Goal: Task Accomplishment & Management: Use online tool/utility

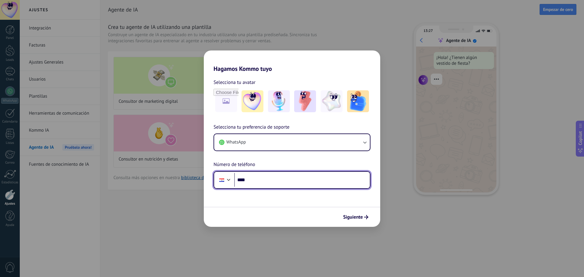
click at [264, 176] on input "****" at bounding box center [302, 180] width 136 height 14
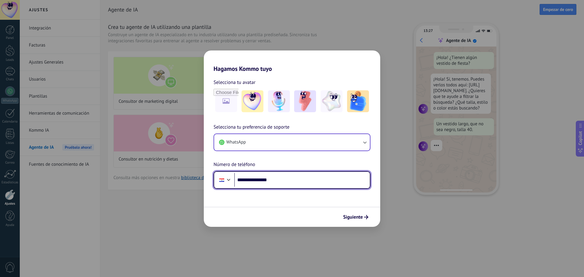
type input "**********"
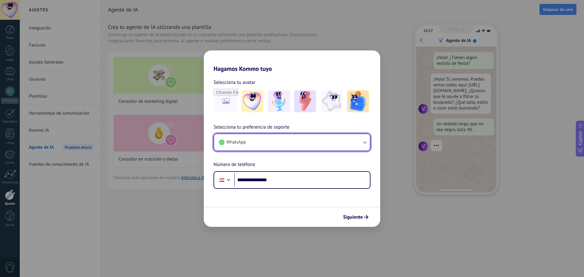
click at [366, 141] on icon "button" at bounding box center [365, 142] width 6 height 6
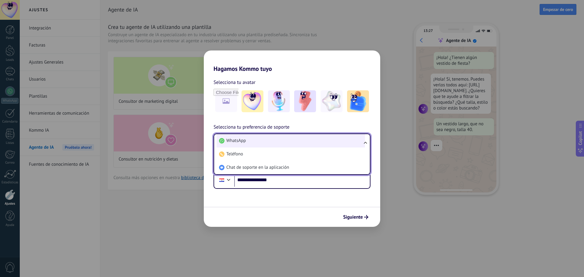
click at [277, 142] on li "WhatsApp" at bounding box center [291, 140] width 149 height 13
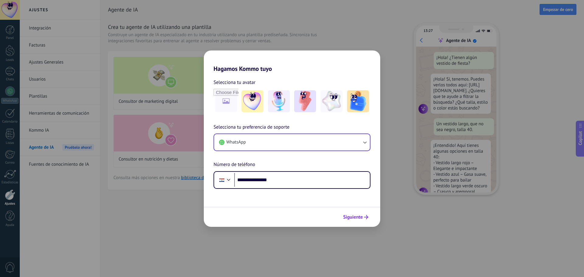
click at [355, 217] on span "Siguiente" at bounding box center [353, 217] width 20 height 4
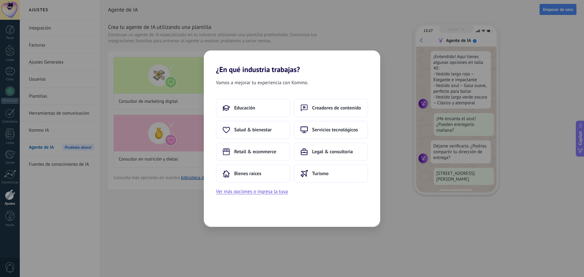
scroll to position [110, 0]
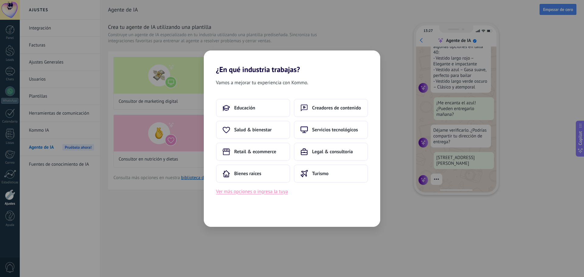
click at [258, 192] on button "Ver más opciones o ingresa la tuya" at bounding box center [252, 192] width 72 height 8
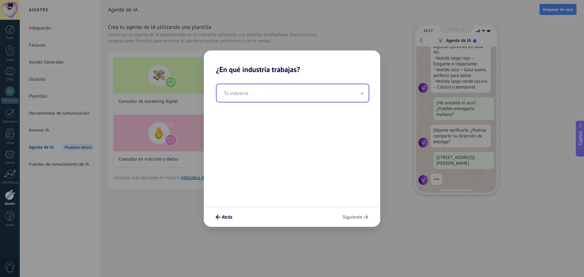
click at [275, 93] on input "text" at bounding box center [293, 93] width 152 height 18
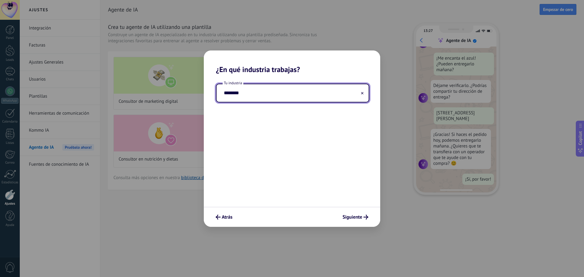
scroll to position [0, 0]
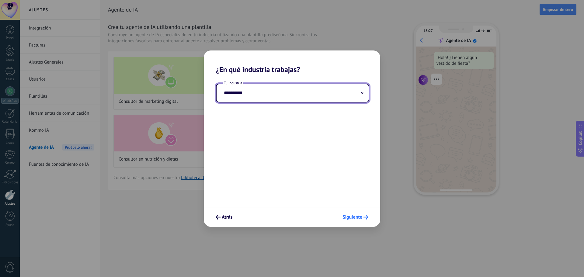
type input "**********"
click at [362, 217] on span "Siguiente" at bounding box center [353, 217] width 20 height 4
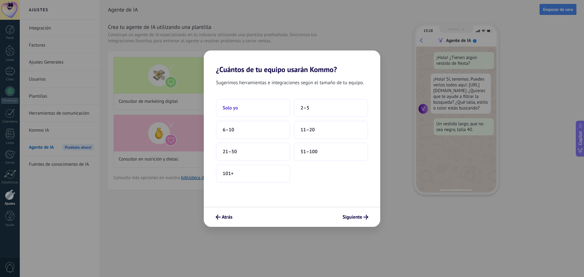
click at [237, 105] on span "Solo yo" at bounding box center [230, 108] width 15 height 6
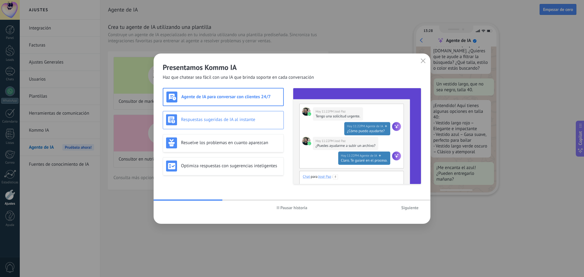
scroll to position [61, 0]
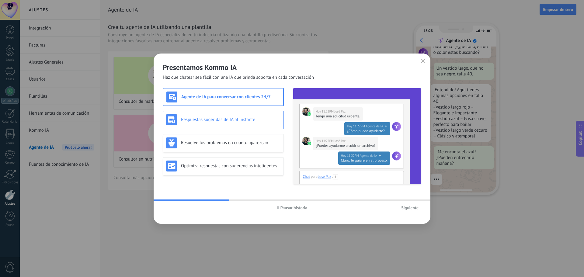
click at [235, 121] on h3 "Respuestas sugeridas de IA al instante" at bounding box center [231, 120] width 100 height 6
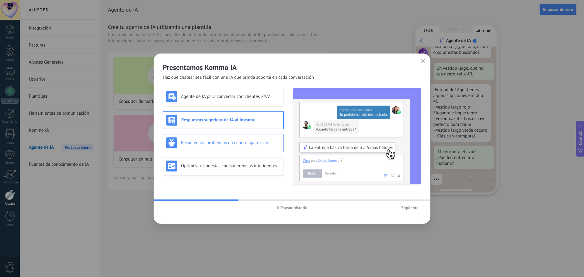
click at [240, 145] on h3 "Resuelve los problemas en cuanto aparezcan" at bounding box center [231, 143] width 100 height 6
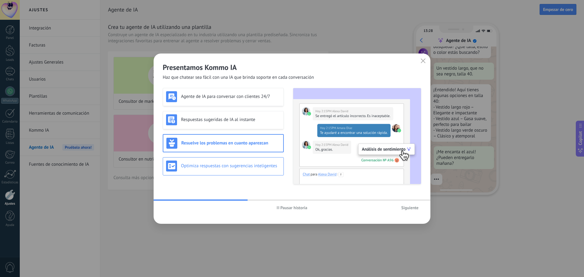
click at [237, 167] on h3 "Optimiza respuestas con sugerencias inteligentes" at bounding box center [231, 166] width 100 height 6
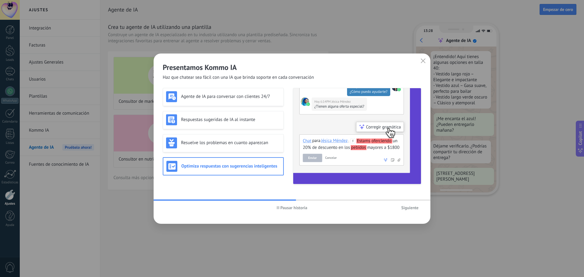
scroll to position [110, 0]
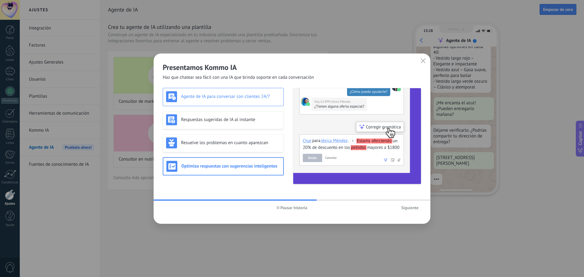
click at [234, 98] on h3 "Agente de IA para conversar con clientes 24/7" at bounding box center [231, 97] width 100 height 6
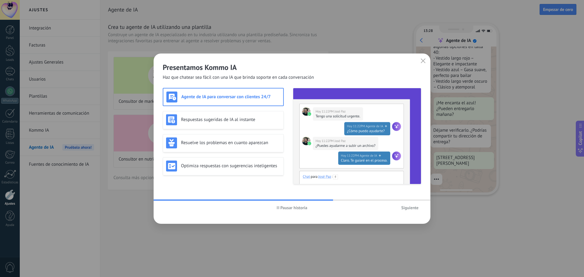
click at [414, 206] on span "Siguiente" at bounding box center [409, 208] width 17 height 4
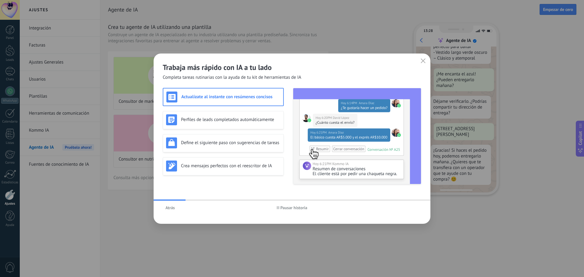
scroll to position [156, 0]
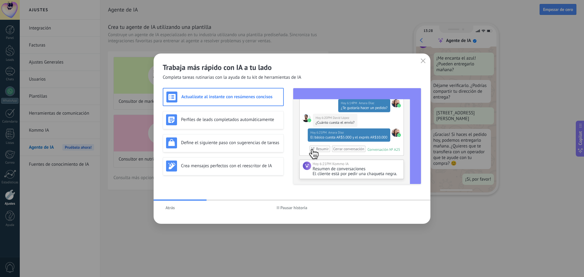
click at [296, 209] on span "Pausar historia" at bounding box center [294, 208] width 27 height 4
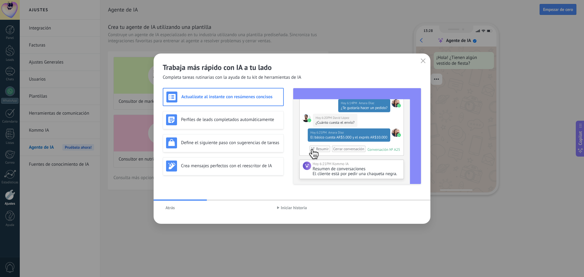
click at [296, 209] on span "Iniciar historia" at bounding box center [294, 208] width 26 height 4
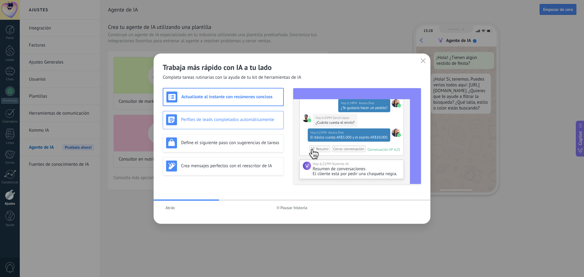
click at [227, 116] on div "Perfiles de leads completados automáticamente" at bounding box center [223, 119] width 114 height 11
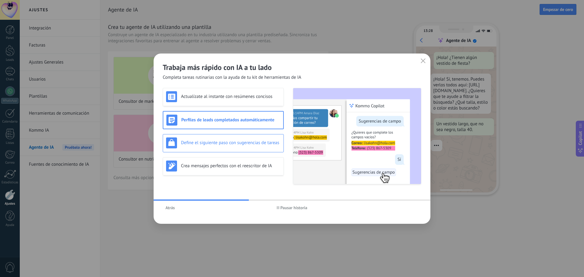
click at [229, 141] on h3 "Define el siguiente paso con sugerencias de tareas" at bounding box center [231, 143] width 100 height 6
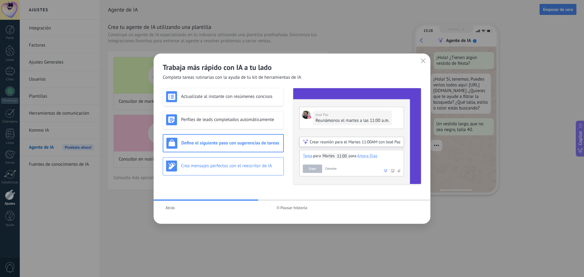
click at [230, 164] on h3 "Crea mensajes perfectos con el reescritor de IA" at bounding box center [231, 166] width 100 height 6
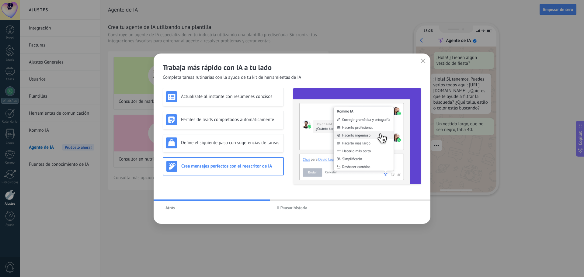
click at [168, 209] on span "Atrás" at bounding box center [170, 208] width 9 height 4
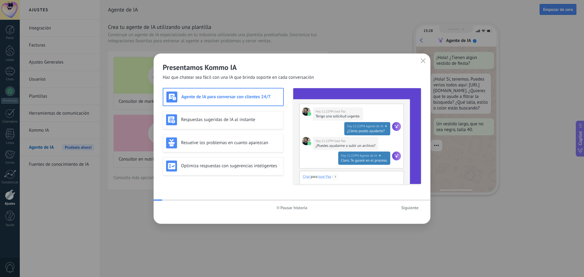
scroll to position [18, 0]
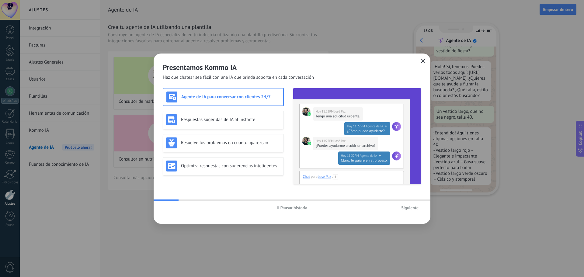
click at [422, 62] on icon "button" at bounding box center [423, 60] width 5 height 5
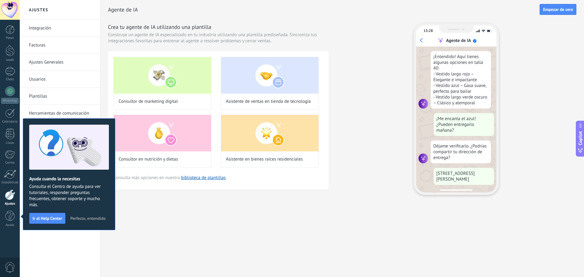
scroll to position [110, 0]
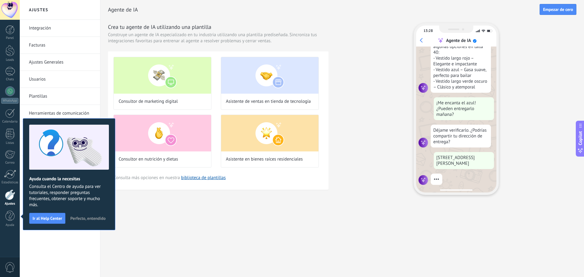
click at [92, 218] on span "Perfecto, entendido" at bounding box center [87, 218] width 35 height 4
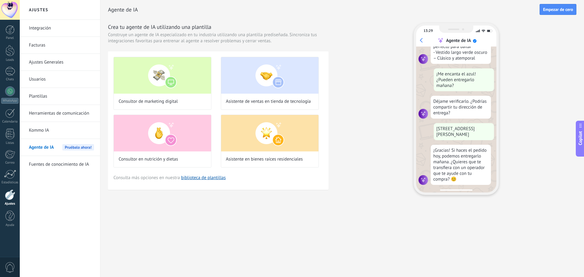
scroll to position [140, 0]
click at [5, 75] on div at bounding box center [10, 71] width 10 height 9
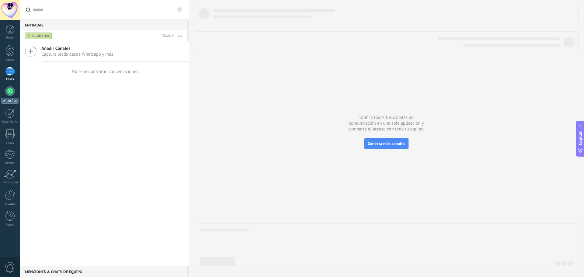
click at [11, 93] on div at bounding box center [10, 91] width 10 height 10
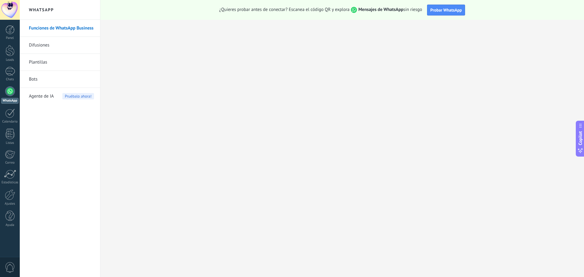
click at [83, 26] on link "Funciones de WhatsApp Business" at bounding box center [61, 28] width 65 height 17
